Goal: Information Seeking & Learning: Learn about a topic

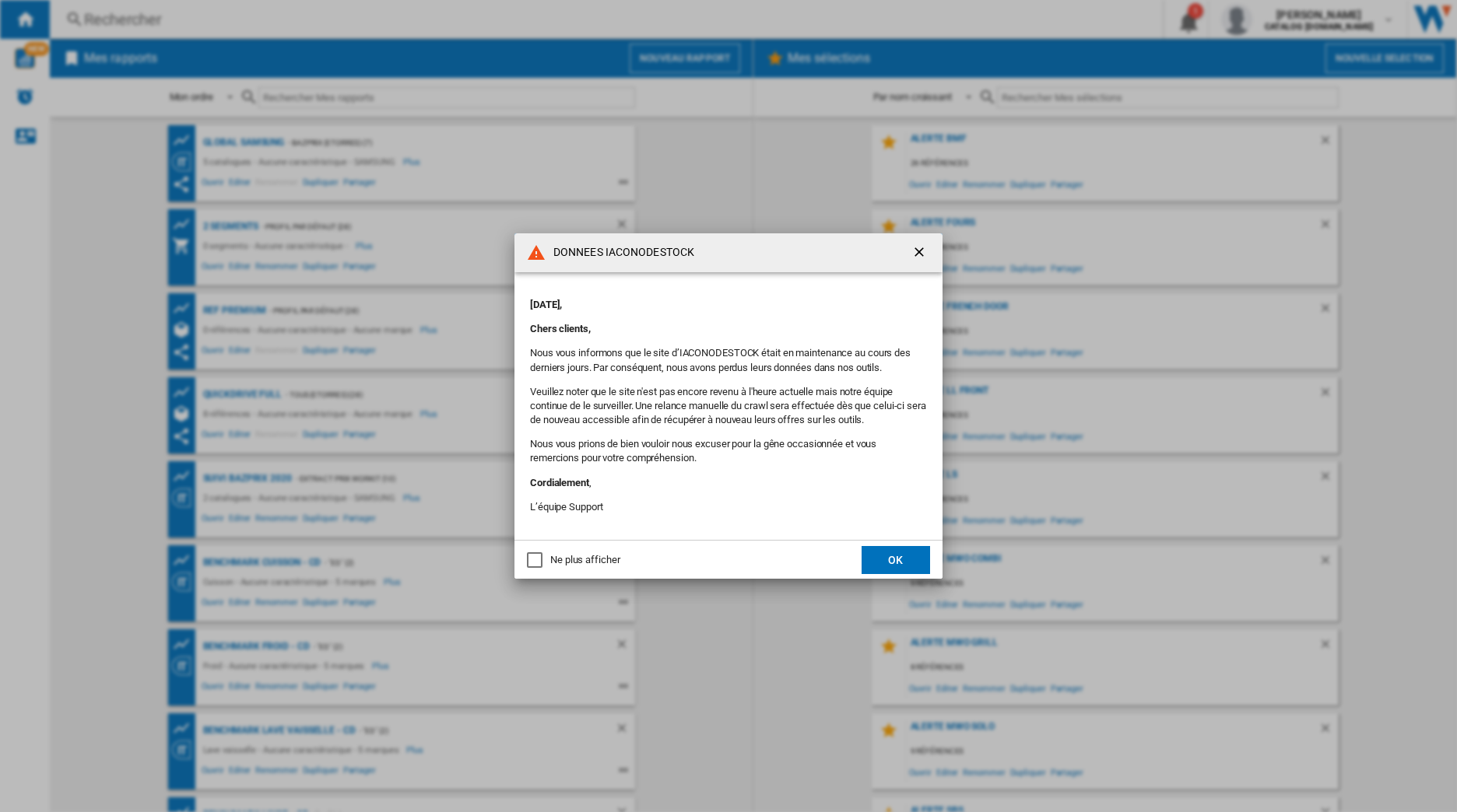
click at [913, 247] on ng-md-icon "getI18NText('BUTTONS.CLOSE_DIALOG')" at bounding box center [920, 253] width 19 height 19
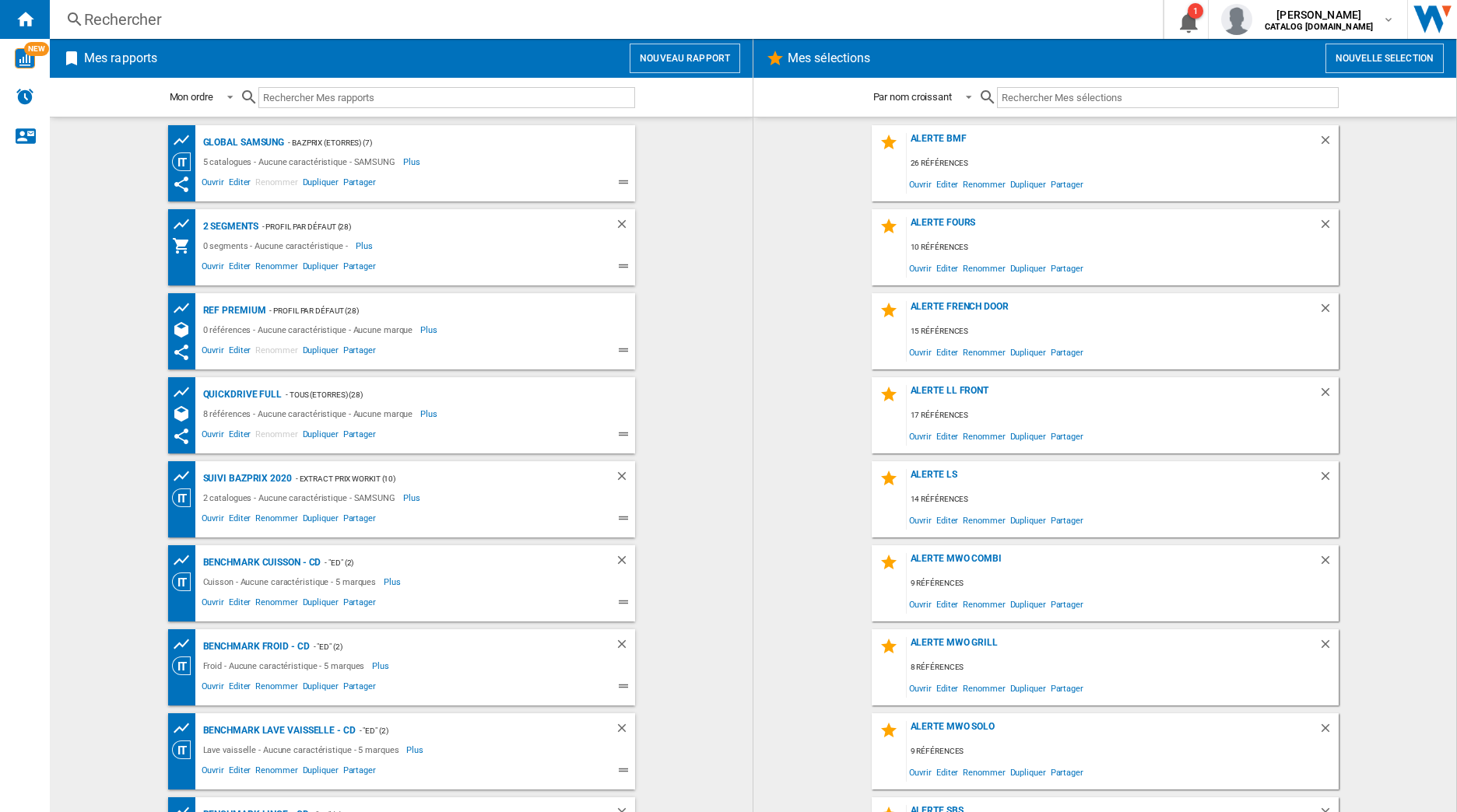
click at [310, 25] on div "Rechercher" at bounding box center [603, 19] width 1038 height 22
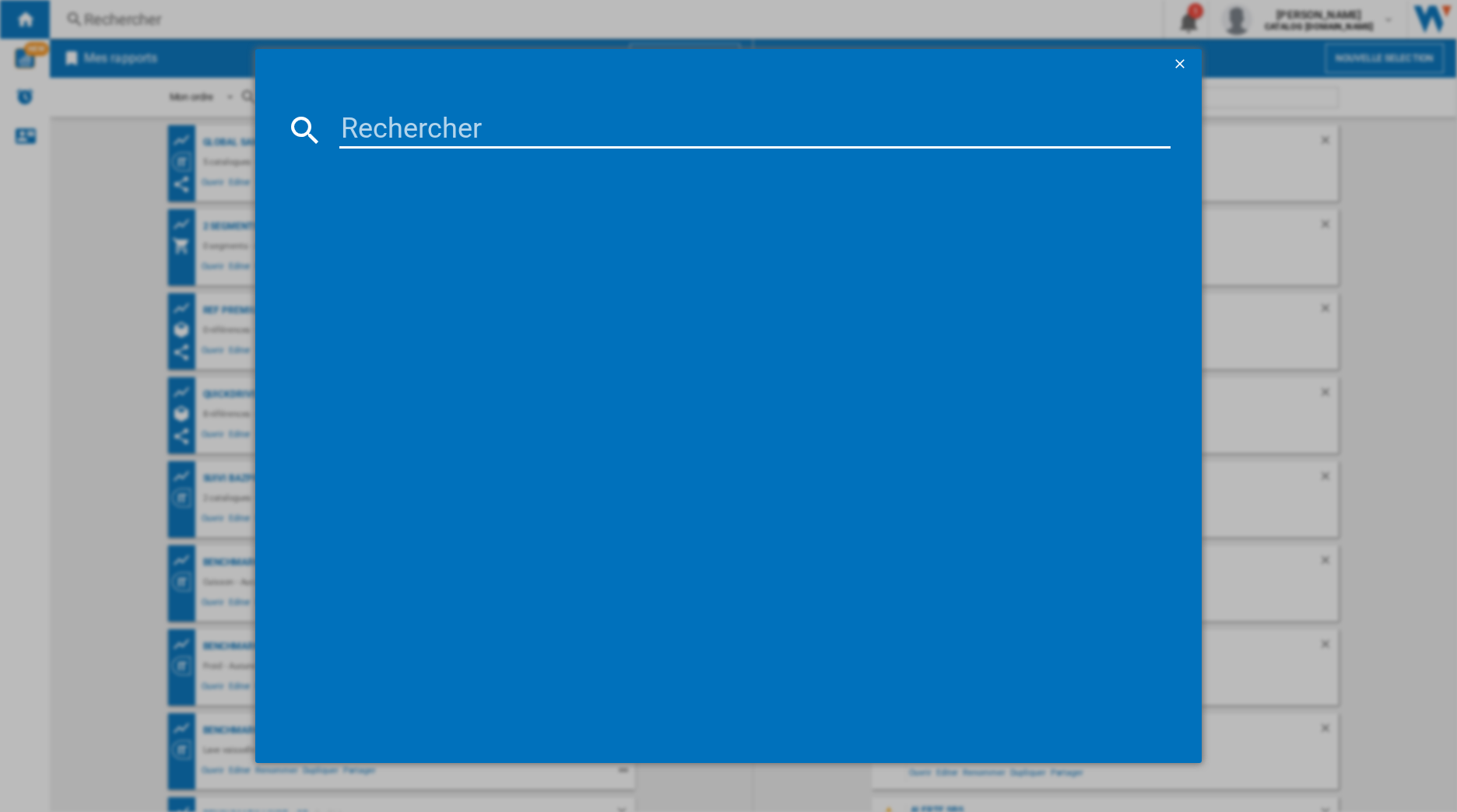
click at [451, 128] on input at bounding box center [756, 129] width 832 height 37
paste input "ICSE1783-2"
type input "ICSE1783"
click at [465, 217] on div "LIEBHERR ICSE17832 BLANC" at bounding box center [737, 230] width 870 height 34
click at [463, 224] on div "LIEBHERR ICSE17832 BLANC" at bounding box center [740, 230] width 816 height 15
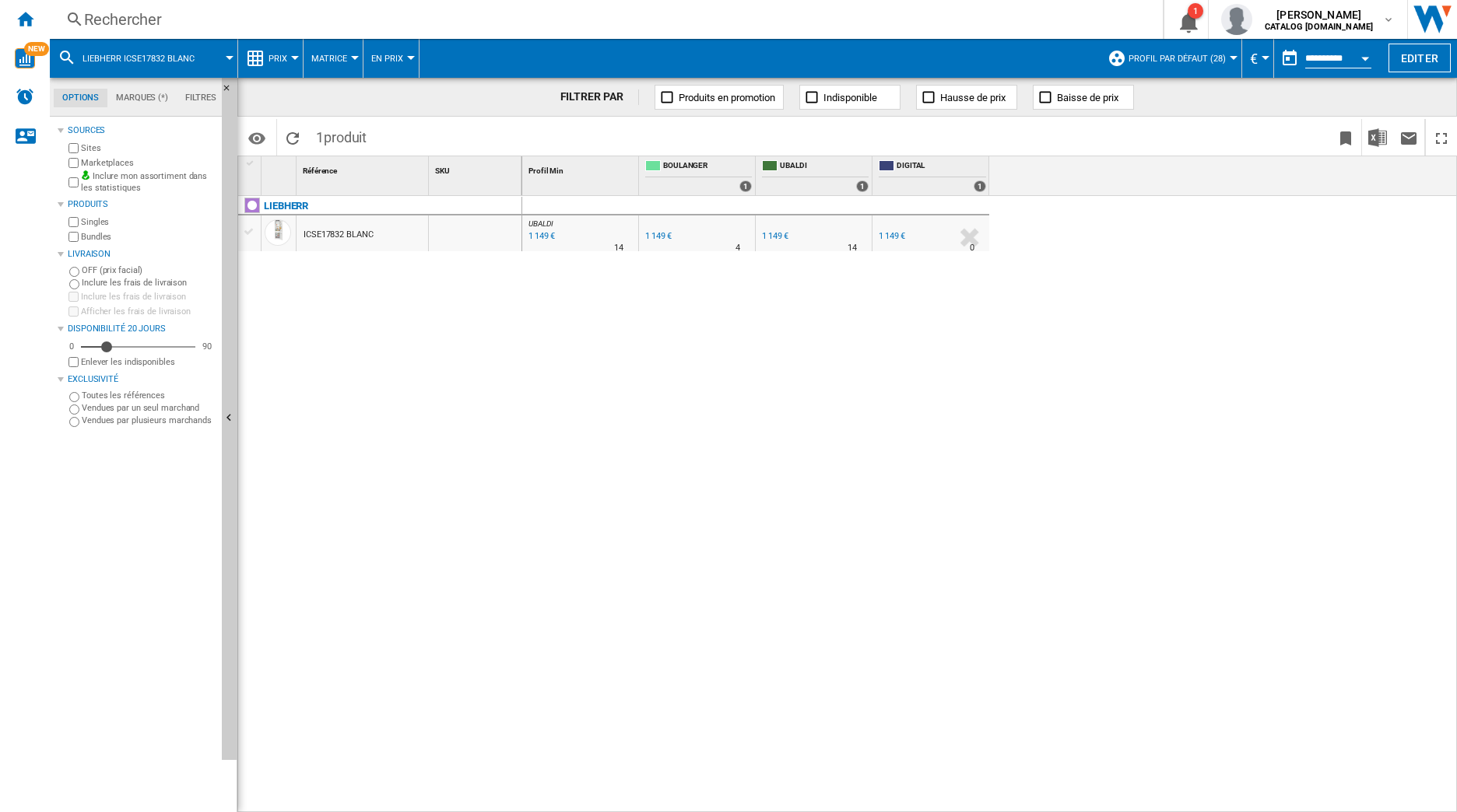
click at [253, 65] on ng-md-icon at bounding box center [255, 58] width 19 height 19
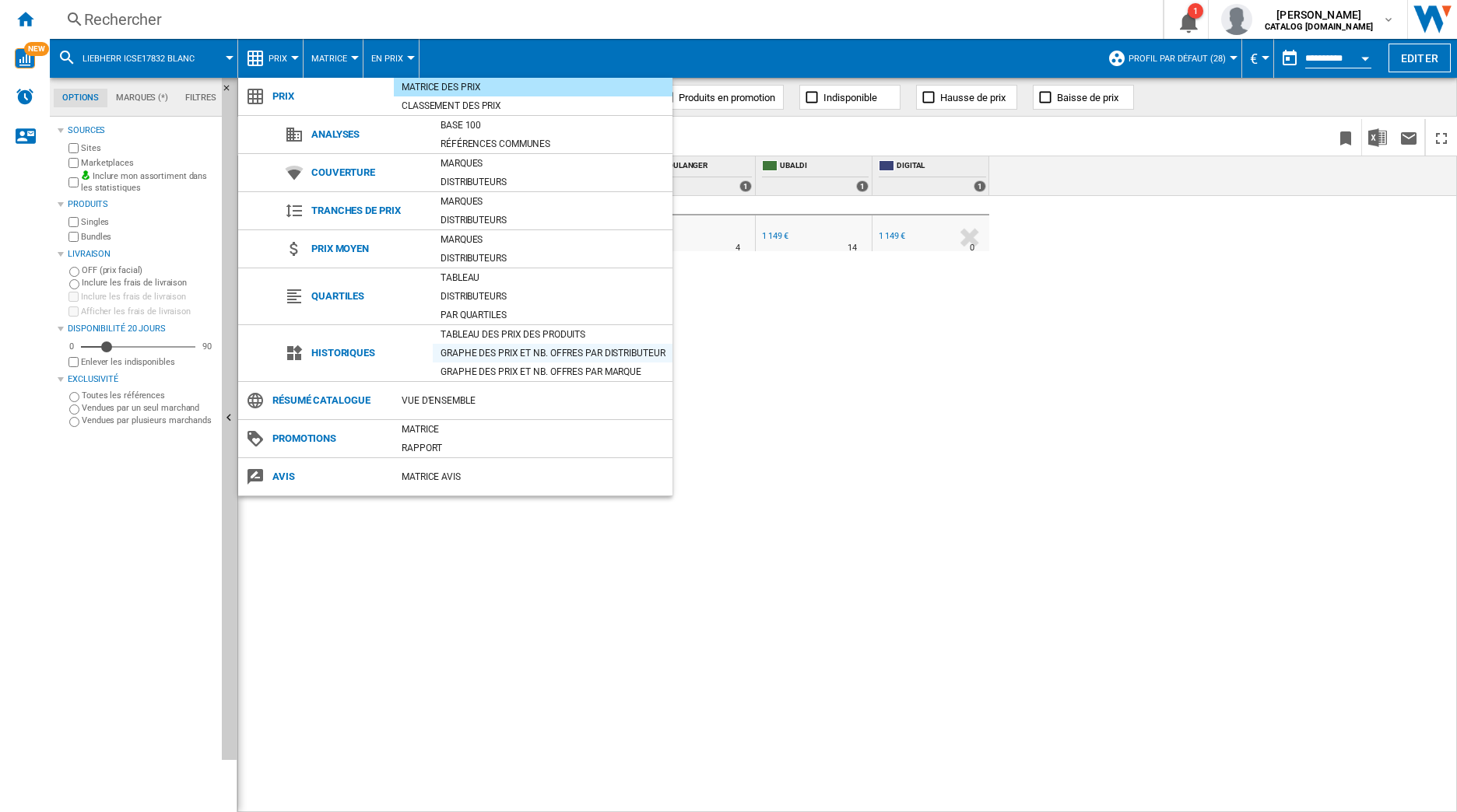
click at [483, 350] on div "Graphe des prix et nb. offres par distributeur" at bounding box center [552, 353] width 240 height 15
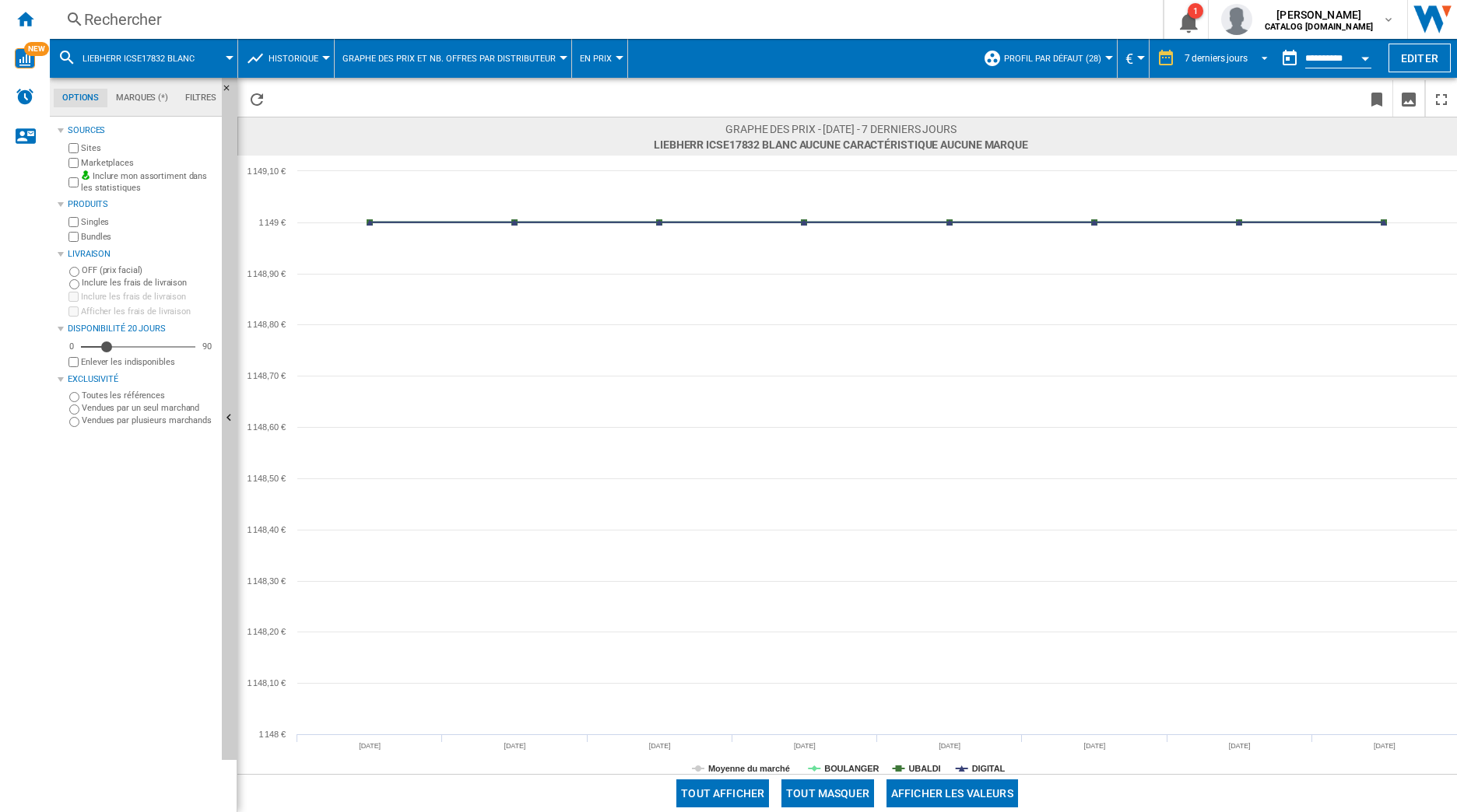
click at [1224, 58] on div "7 derniers jours" at bounding box center [1216, 57] width 63 height 11
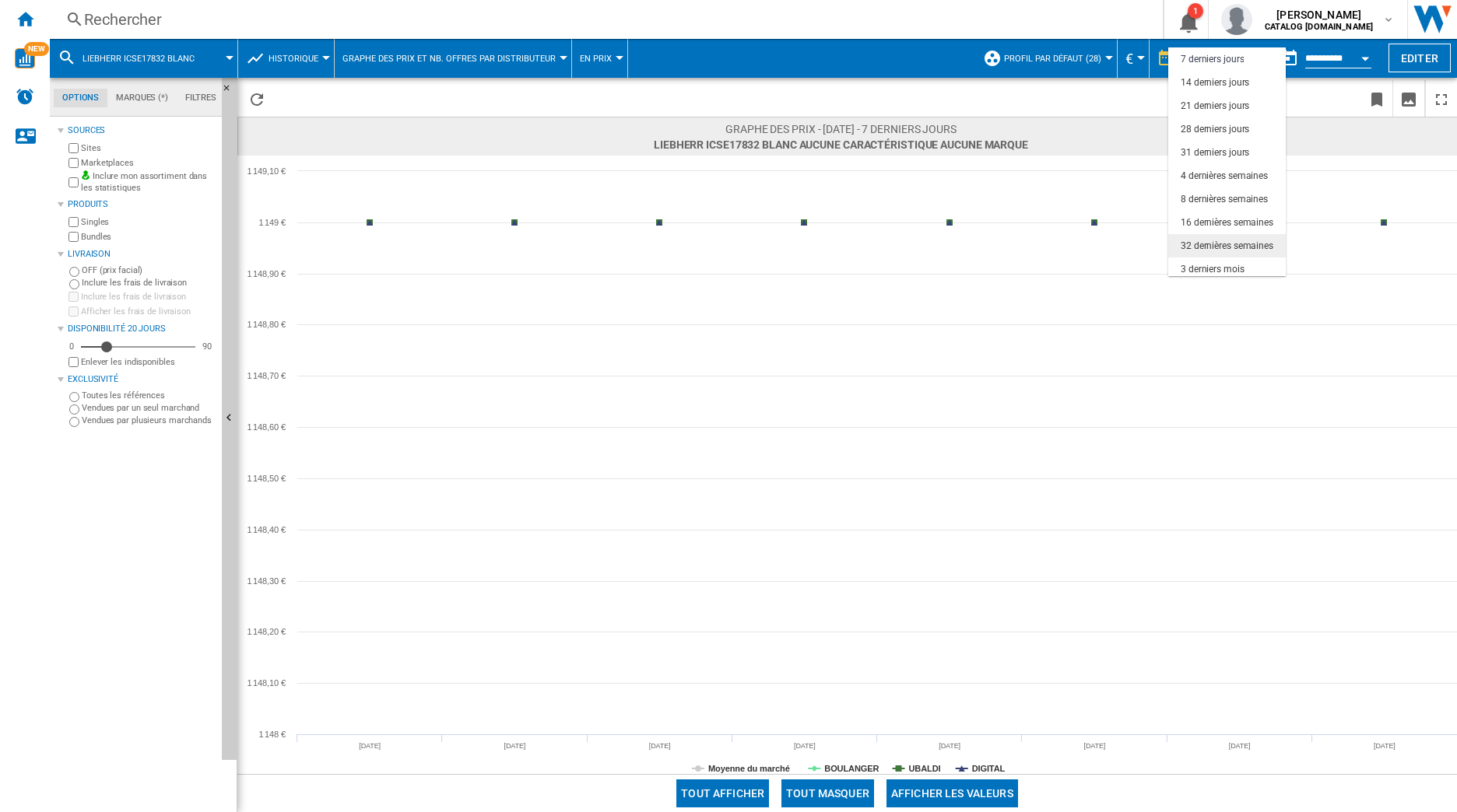
scroll to position [98, 0]
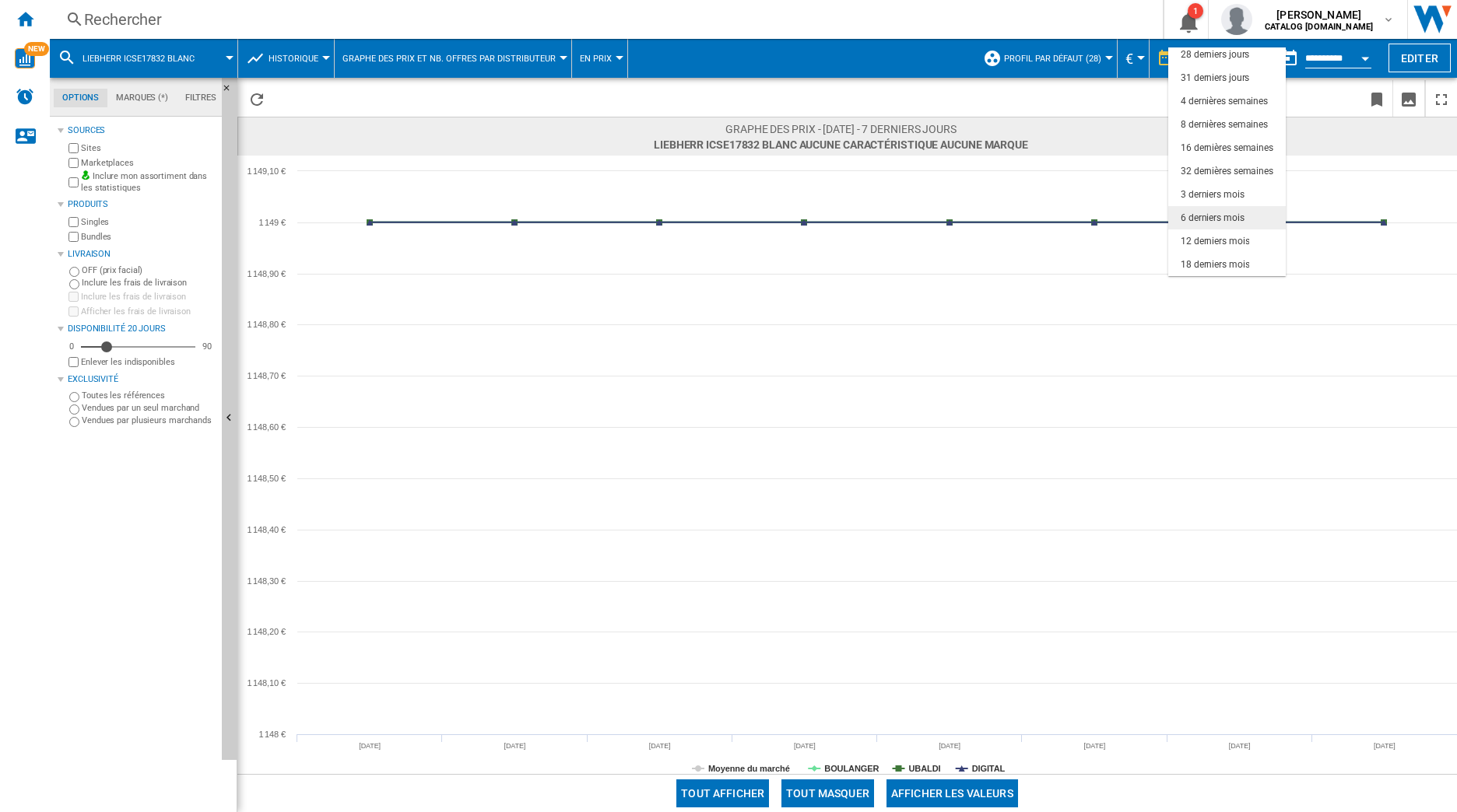
click at [1230, 216] on div "6 derniers mois" at bounding box center [1212, 218] width 64 height 13
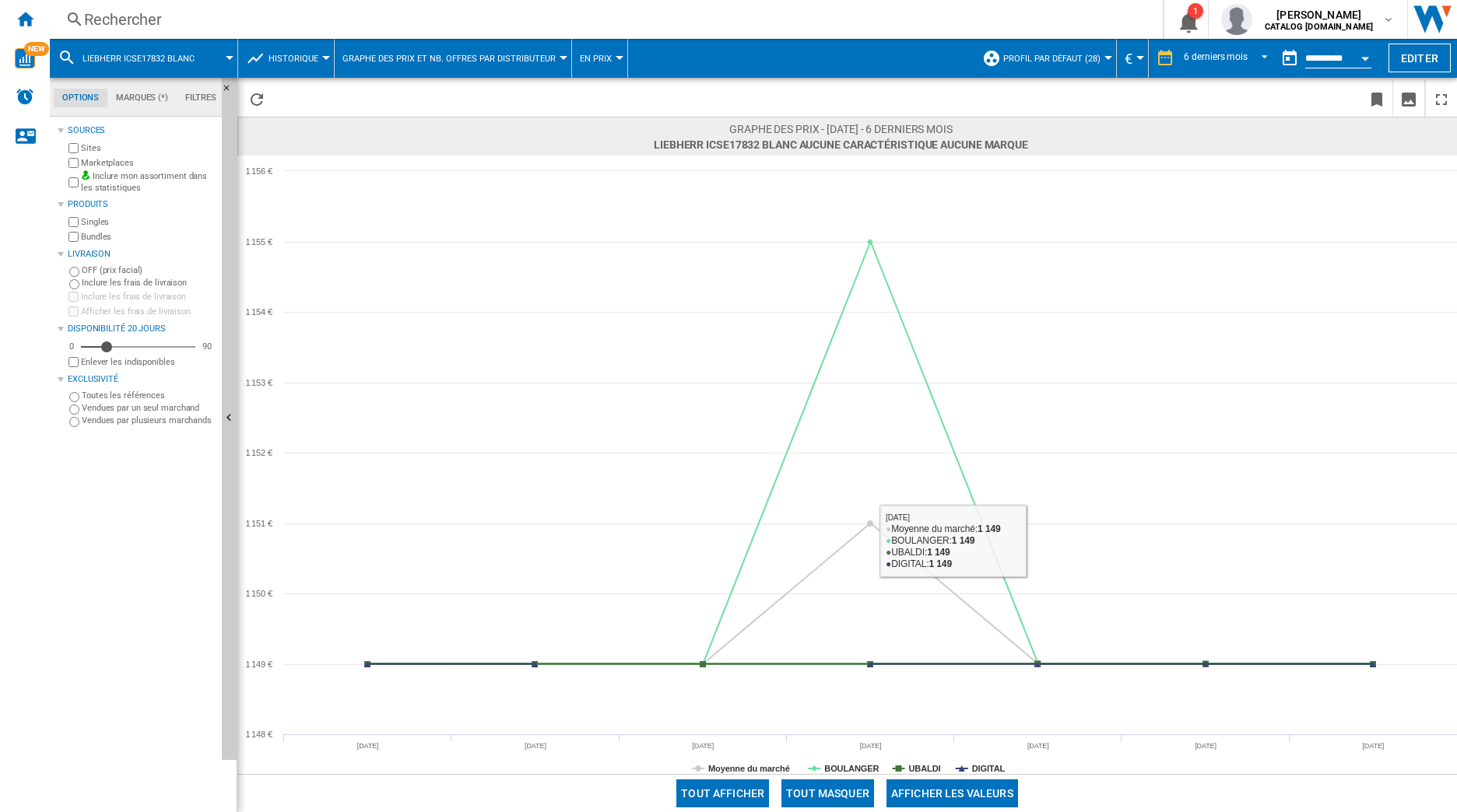
click at [836, 788] on button "Tout masquer" at bounding box center [828, 793] width 93 height 28
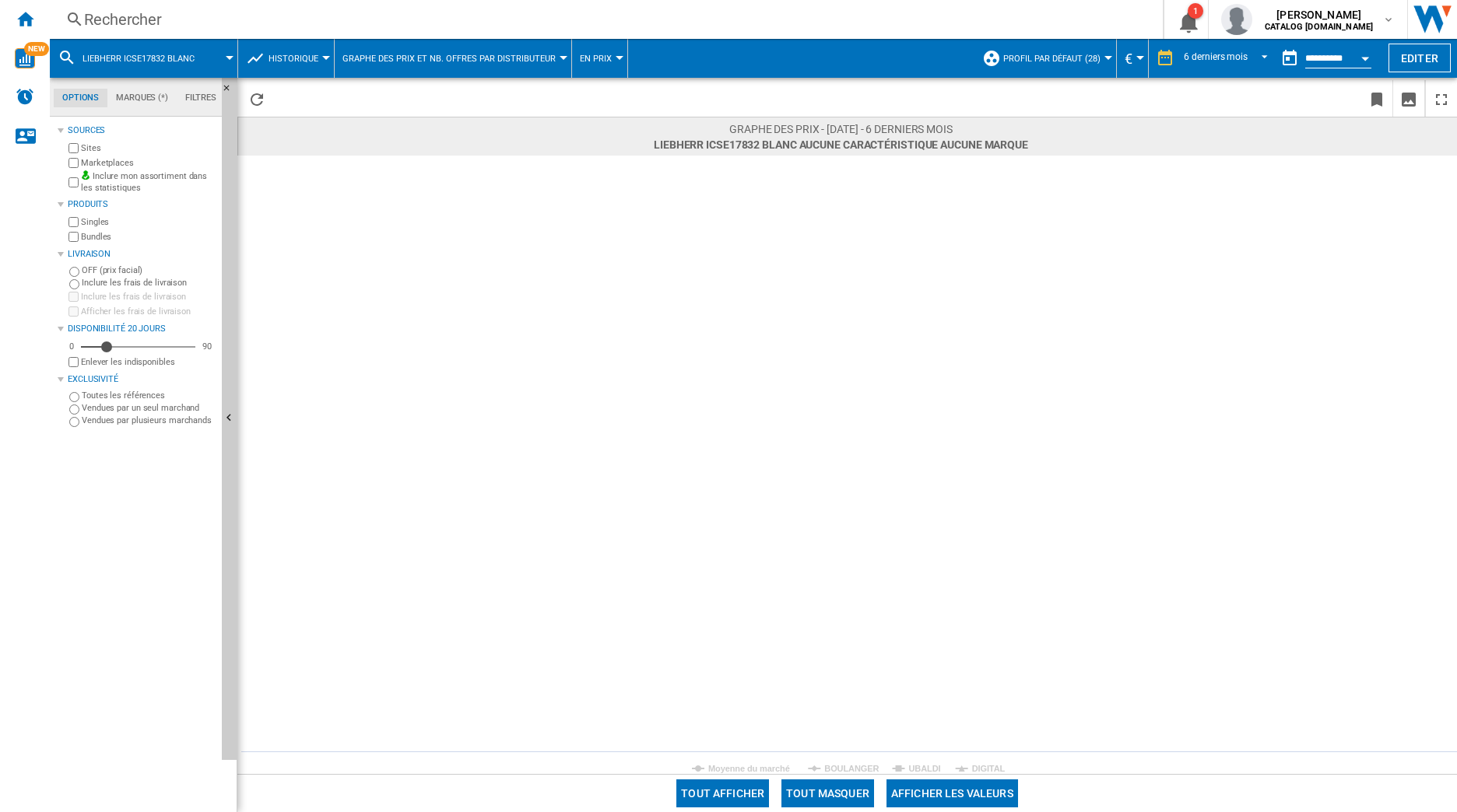
click at [849, 757] on rect at bounding box center [847, 465] width 1220 height 619
click at [853, 765] on tspan "BOULANGER" at bounding box center [850, 769] width 55 height 10
